Goal: Task Accomplishment & Management: Use online tool/utility

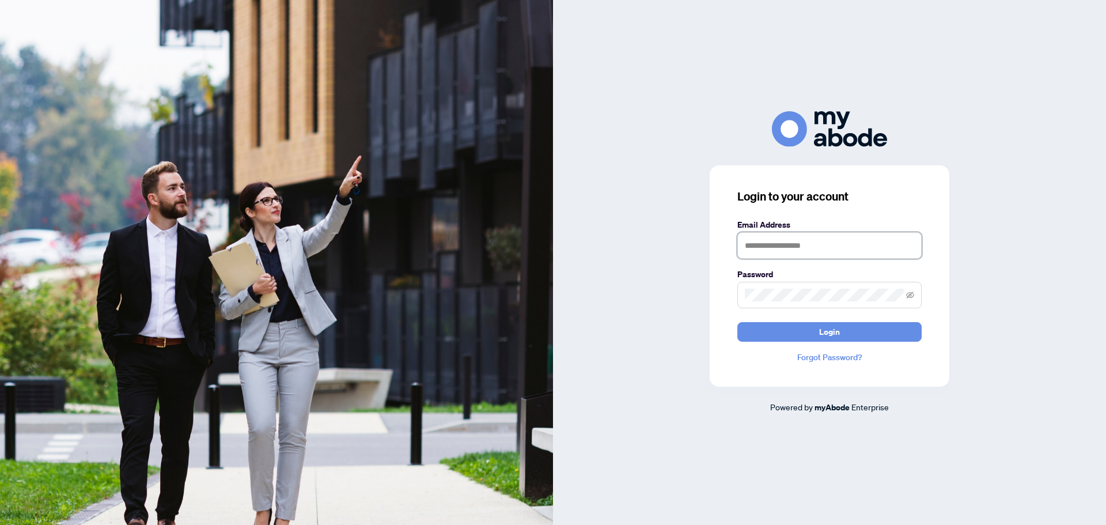
click at [802, 244] on input "text" at bounding box center [829, 245] width 184 height 26
type input "**********"
click at [737, 322] on button "Login" at bounding box center [829, 332] width 184 height 20
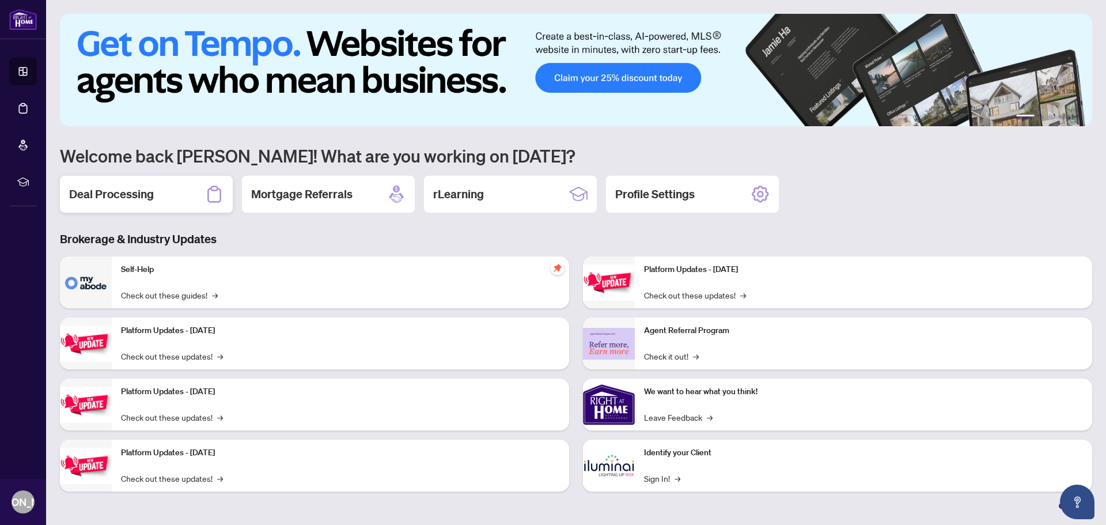
click at [93, 186] on h2 "Deal Processing" at bounding box center [111, 194] width 85 height 16
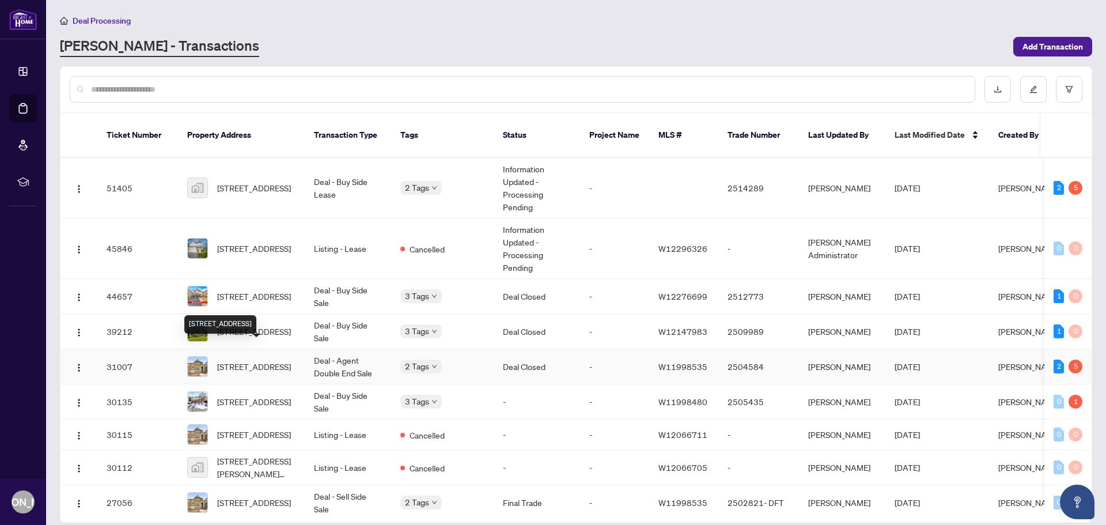
click at [278, 360] on span "[STREET_ADDRESS]" at bounding box center [254, 366] width 74 height 13
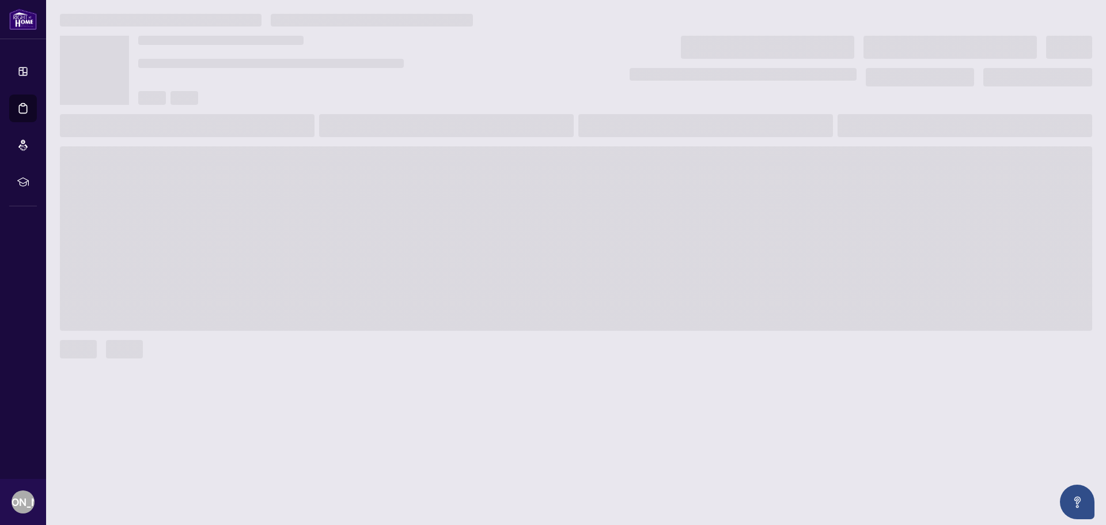
click at [278, 355] on main at bounding box center [576, 262] width 1060 height 525
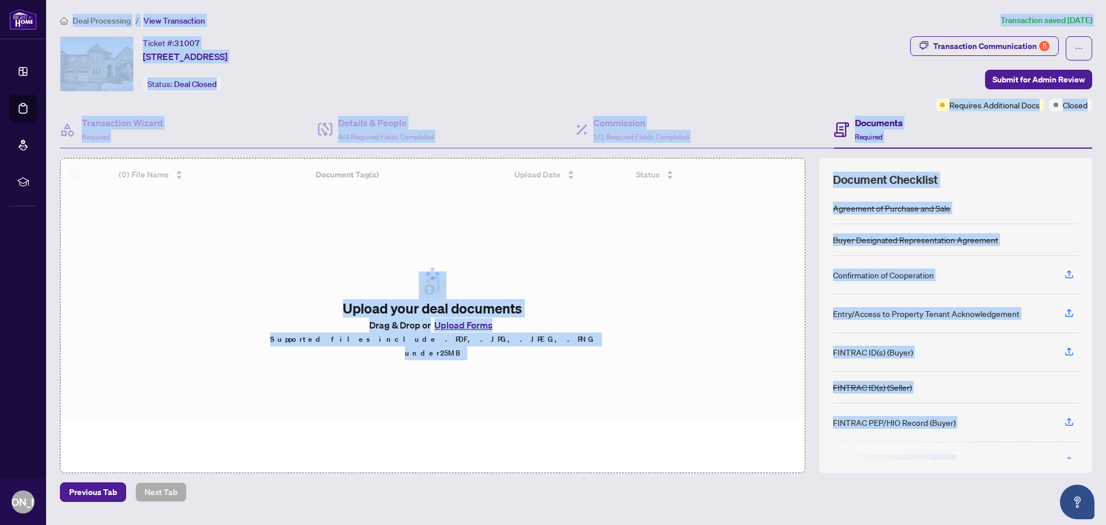
click at [448, 86] on div "Ticket #: [STREET_ADDRESS] Status: Deal Closed" at bounding box center [483, 63] width 846 height 55
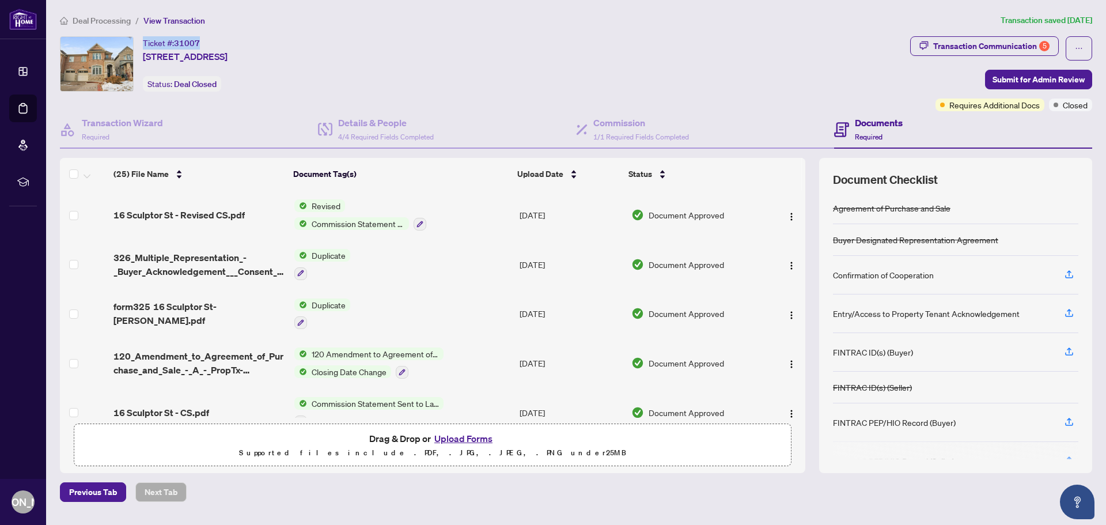
drag, startPoint x: 143, startPoint y: 41, endPoint x: 200, endPoint y: 43, distance: 57.0
click at [200, 43] on div "Ticket #: [STREET_ADDRESS]" at bounding box center [185, 49] width 85 height 27
copy div "Ticket #: 31007"
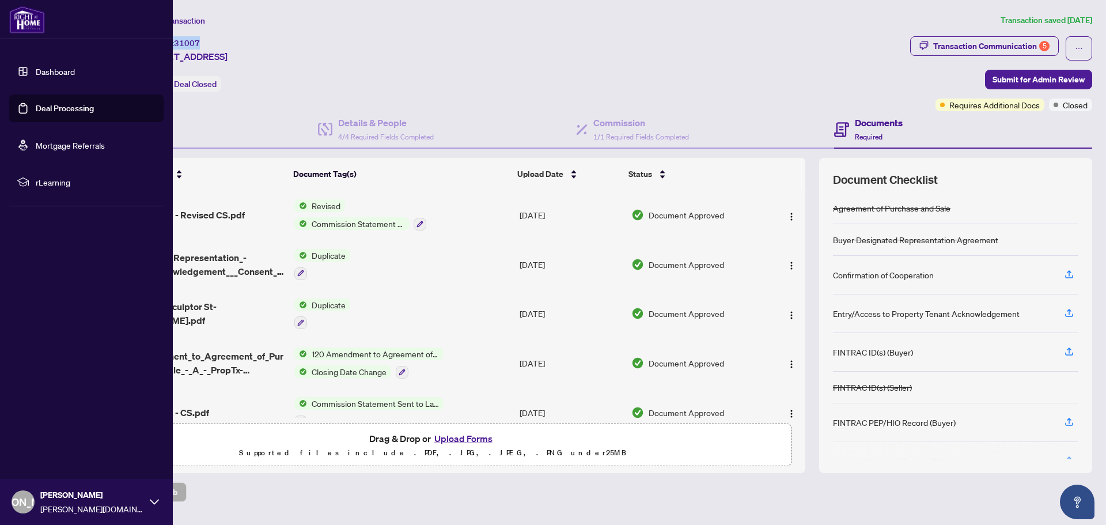
click at [36, 72] on link "Dashboard" at bounding box center [55, 71] width 39 height 10
